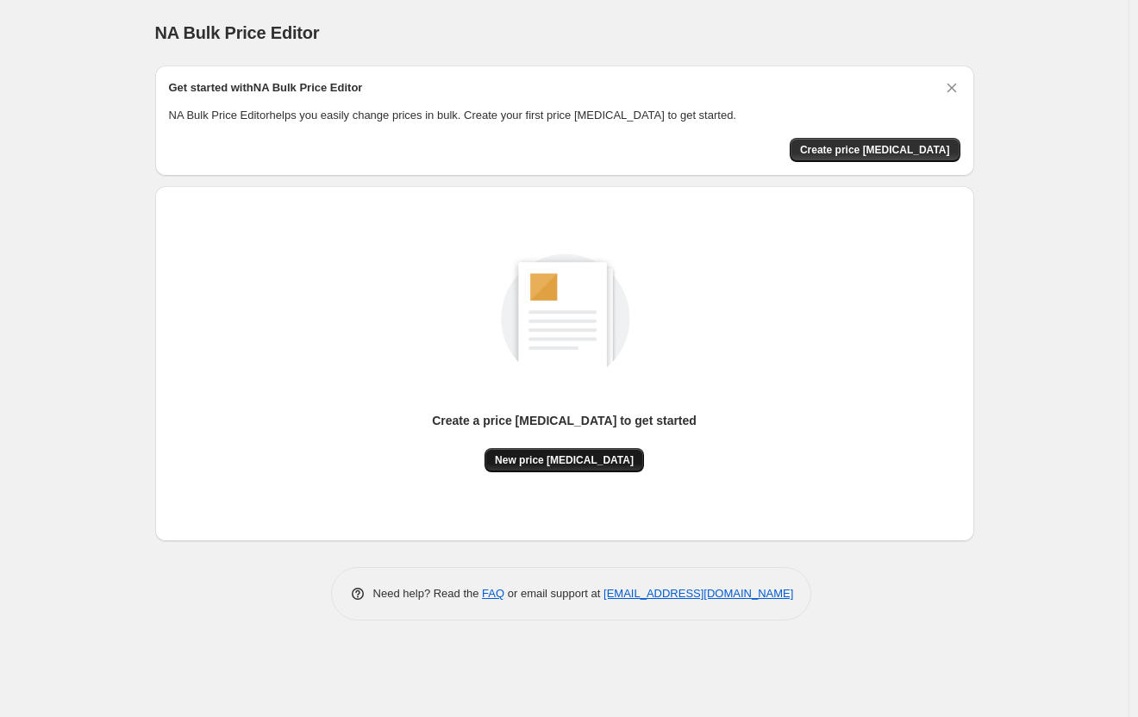
click at [574, 453] on span "New price change job" at bounding box center [564, 460] width 139 height 14
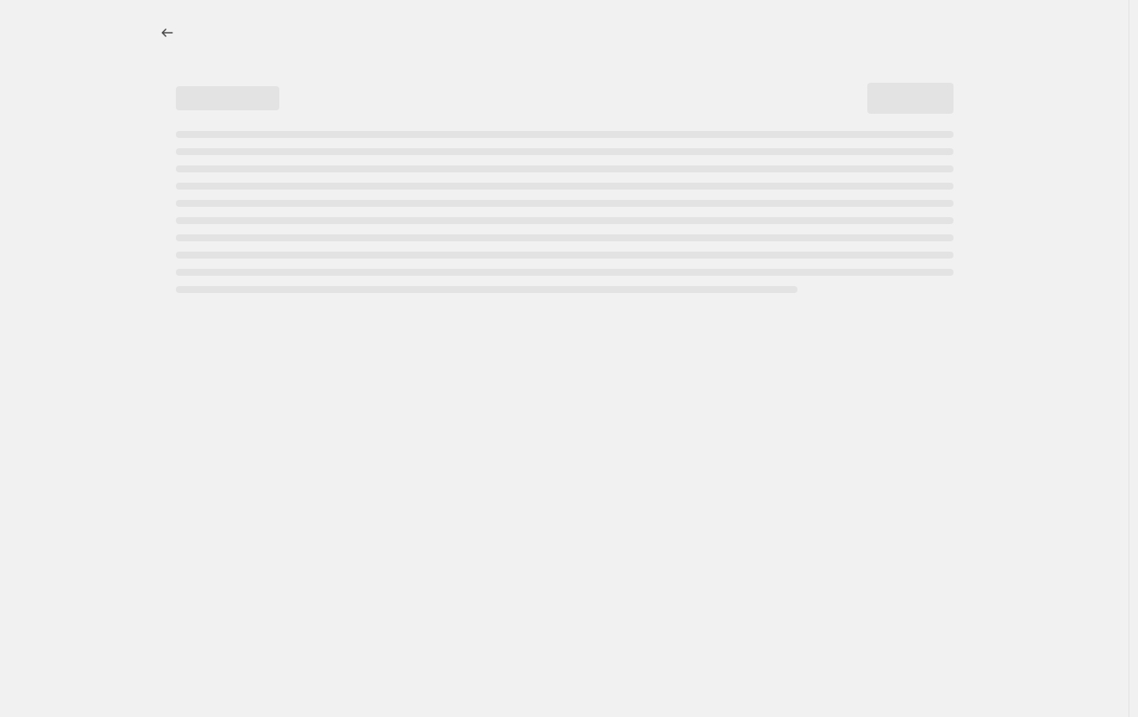
select select "percentage"
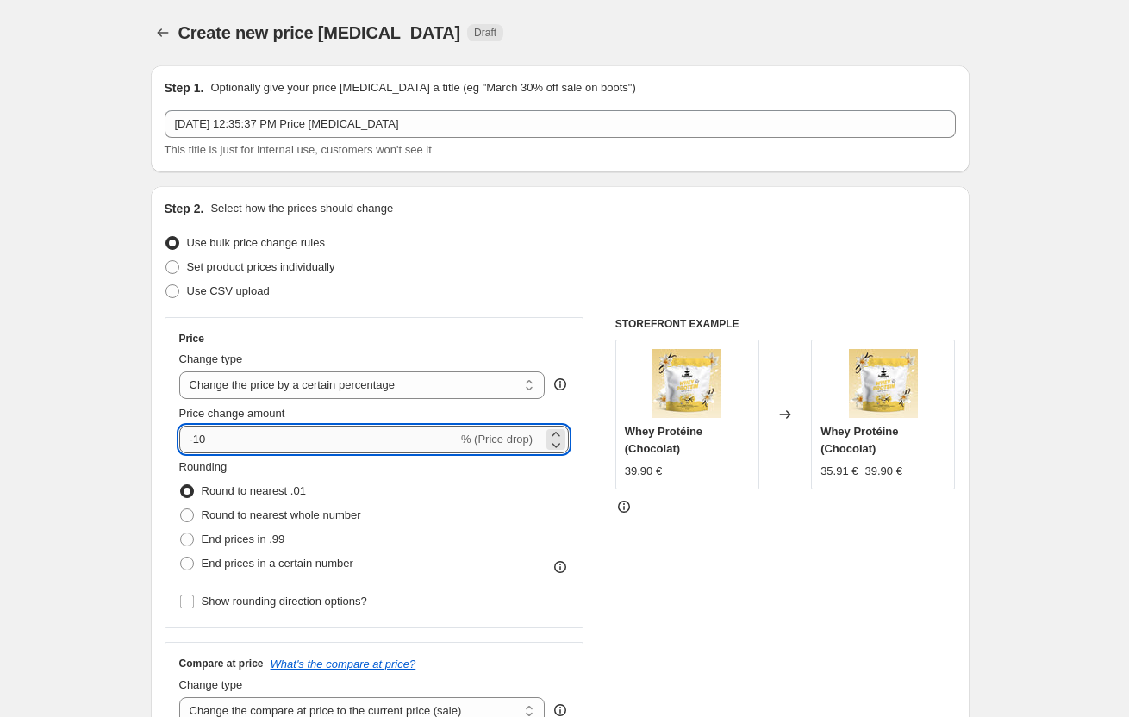
click at [234, 435] on input "-10" at bounding box center [318, 440] width 278 height 28
type input "-1"
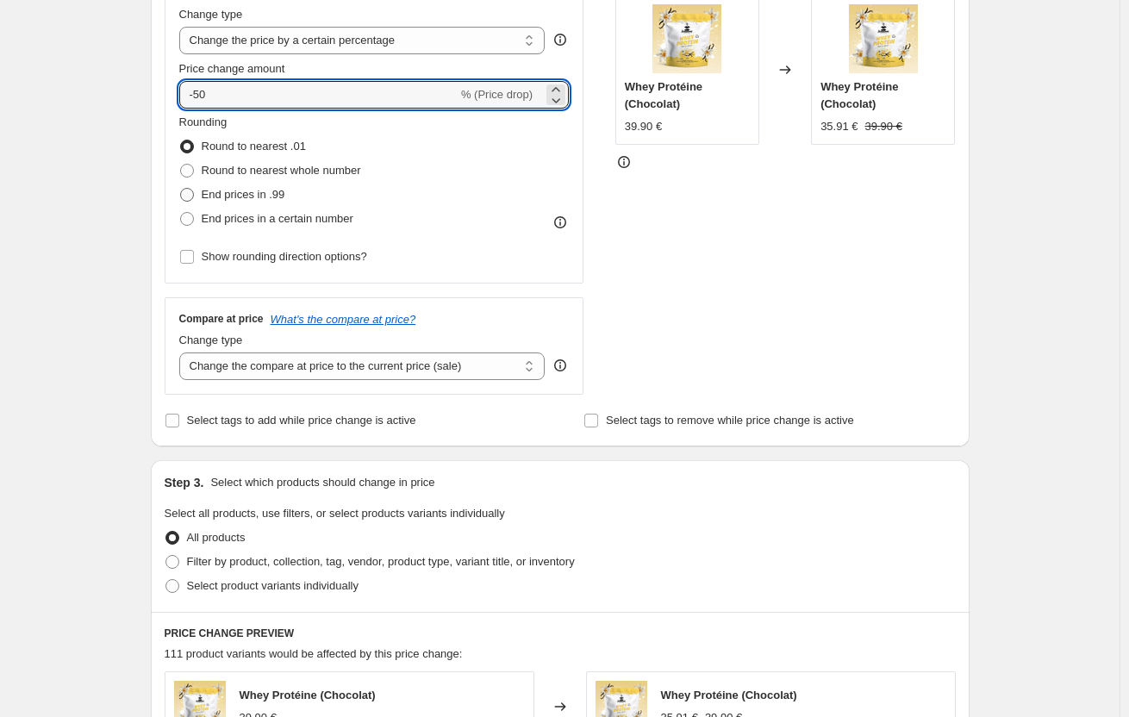
type input "-50"
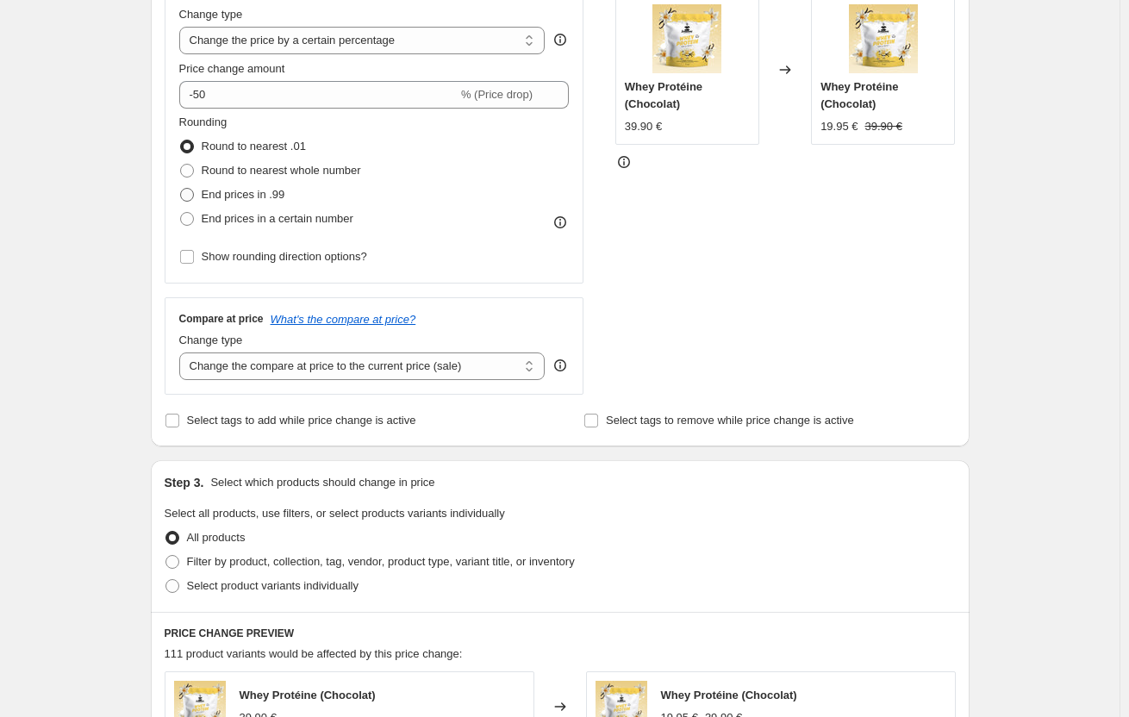
click at [246, 186] on span "End prices in .99" at bounding box center [244, 194] width 84 height 17
click at [181, 188] on input "End prices in .99" at bounding box center [180, 188] width 1 height 1
radio input "true"
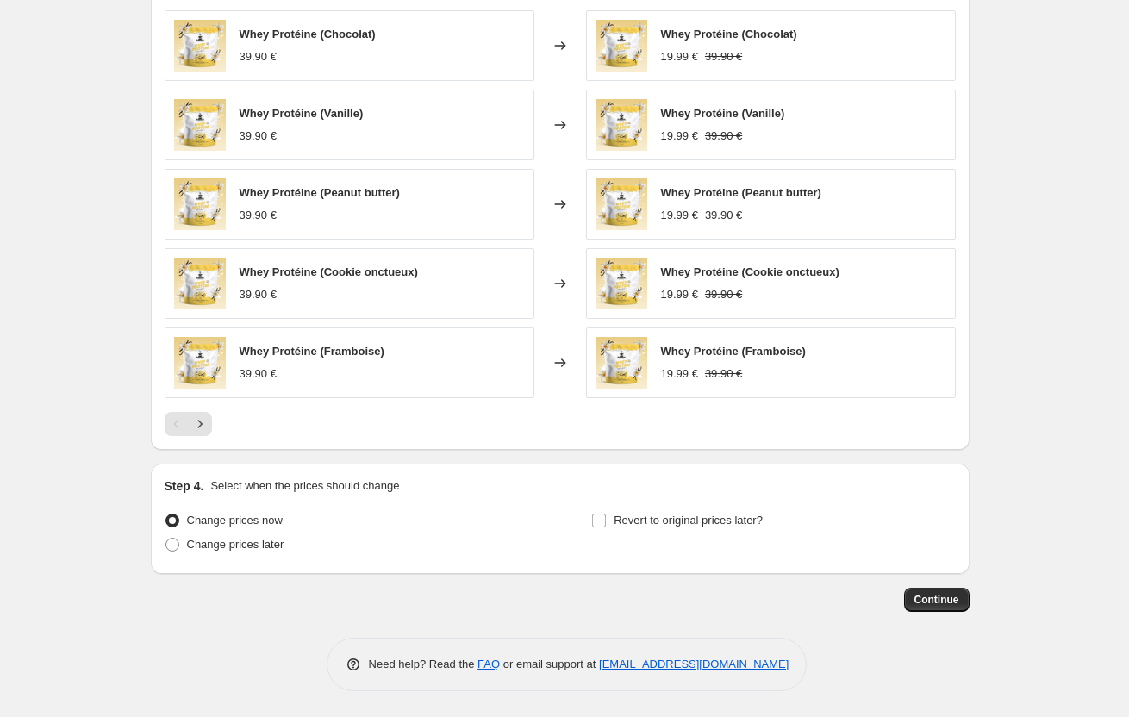
scroll to position [1007, 0]
click at [942, 605] on span "Continue" at bounding box center [937, 600] width 45 height 14
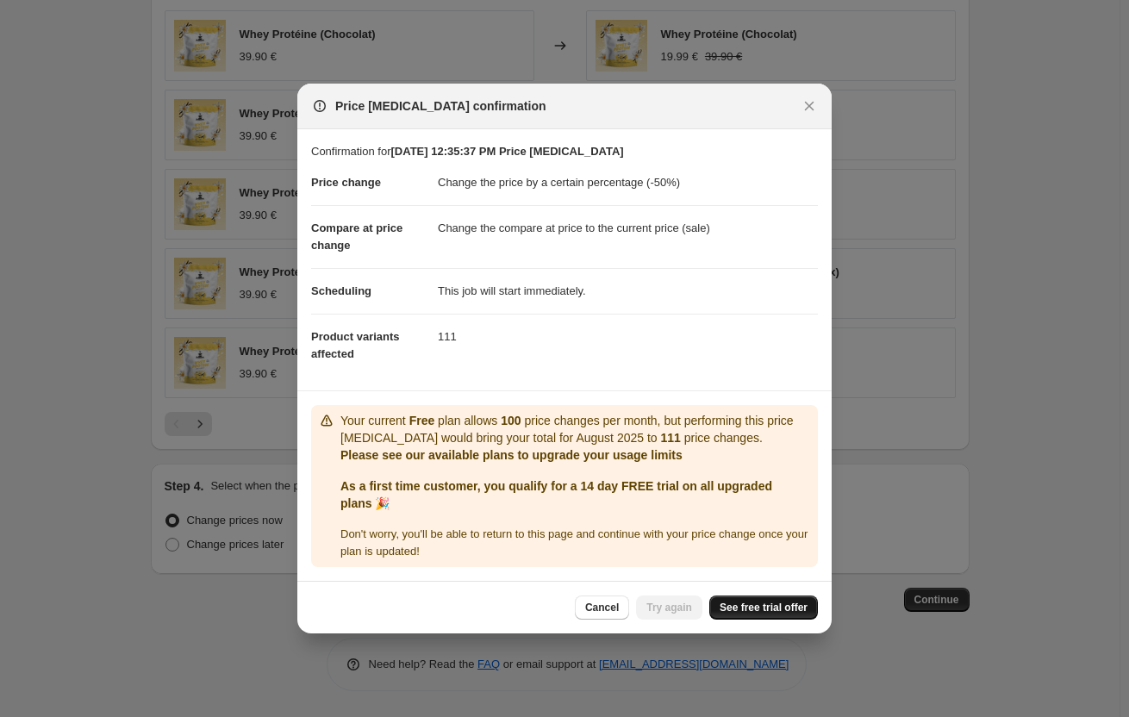
click at [795, 607] on span "See free trial offer" at bounding box center [764, 608] width 88 height 14
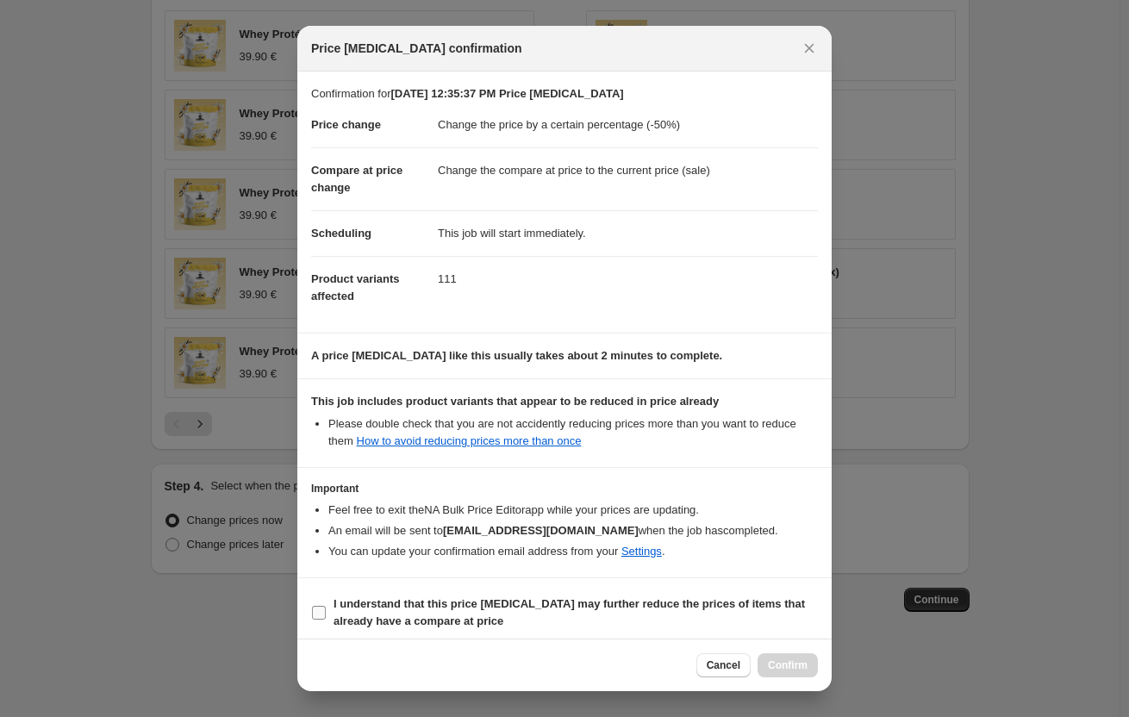
click at [522, 608] on b "I understand that this price change job may further reduce the prices of items …" at bounding box center [570, 612] width 472 height 30
click at [326, 608] on input "I understand that this price change job may further reduce the prices of items …" at bounding box center [319, 613] width 14 height 14
checkbox input "true"
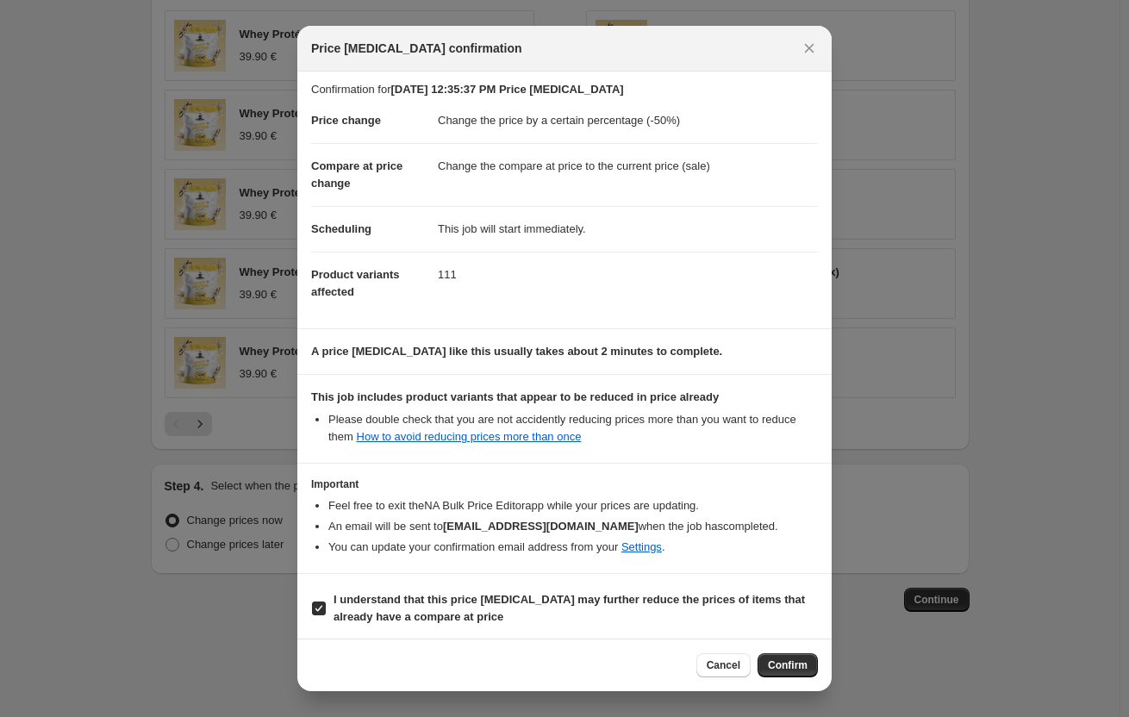
scroll to position [9, 0]
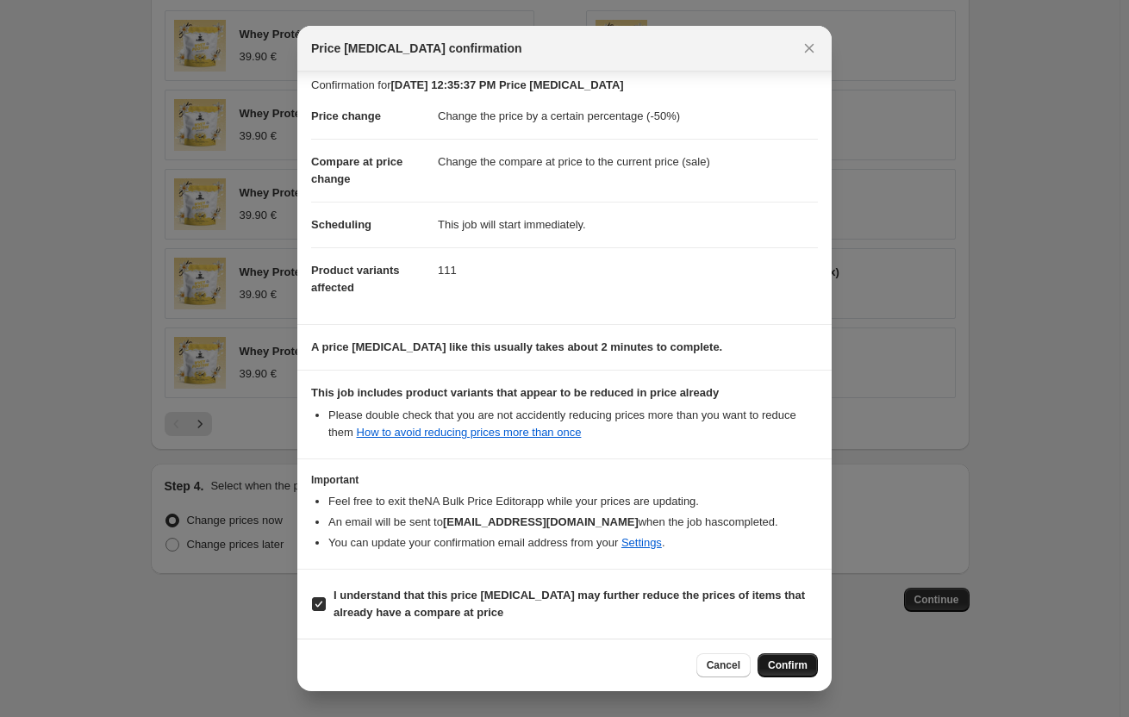
click at [797, 659] on span "Confirm" at bounding box center [788, 666] width 40 height 14
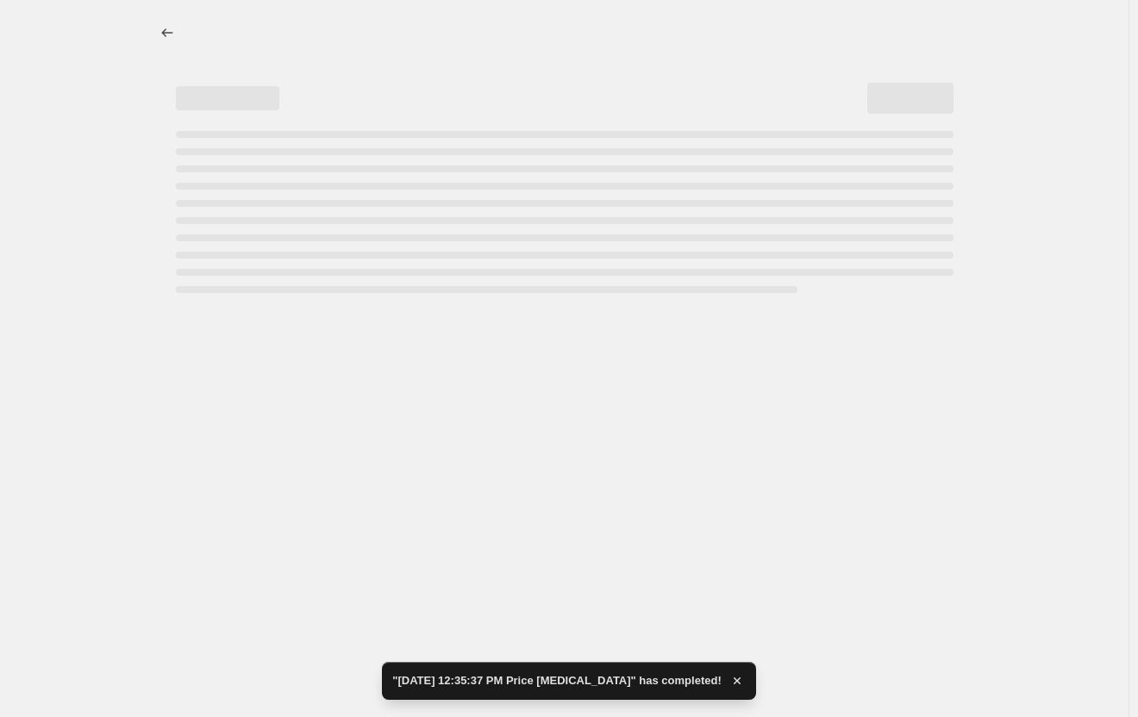
select select "percentage"
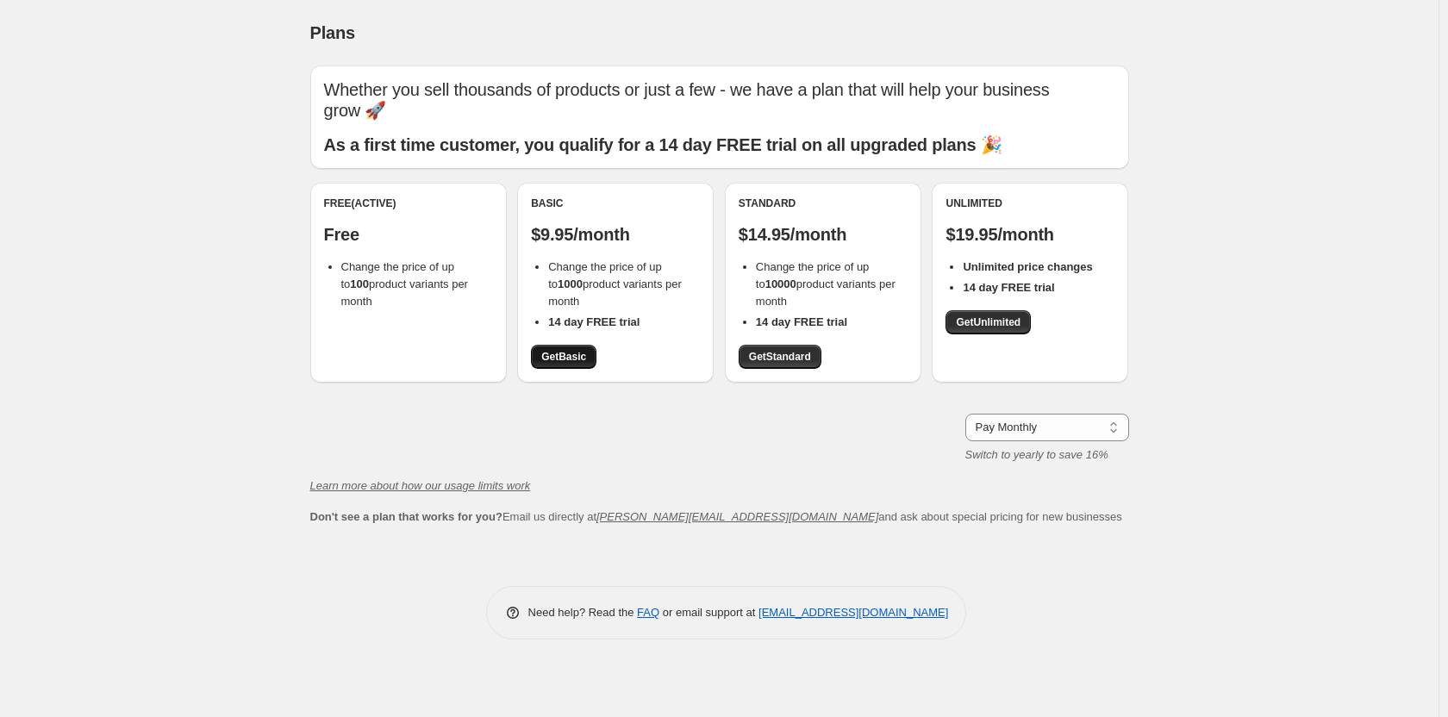
click at [591, 353] on link "Get Basic" at bounding box center [564, 357] width 66 height 24
